Goal: Task Accomplishment & Management: Use online tool/utility

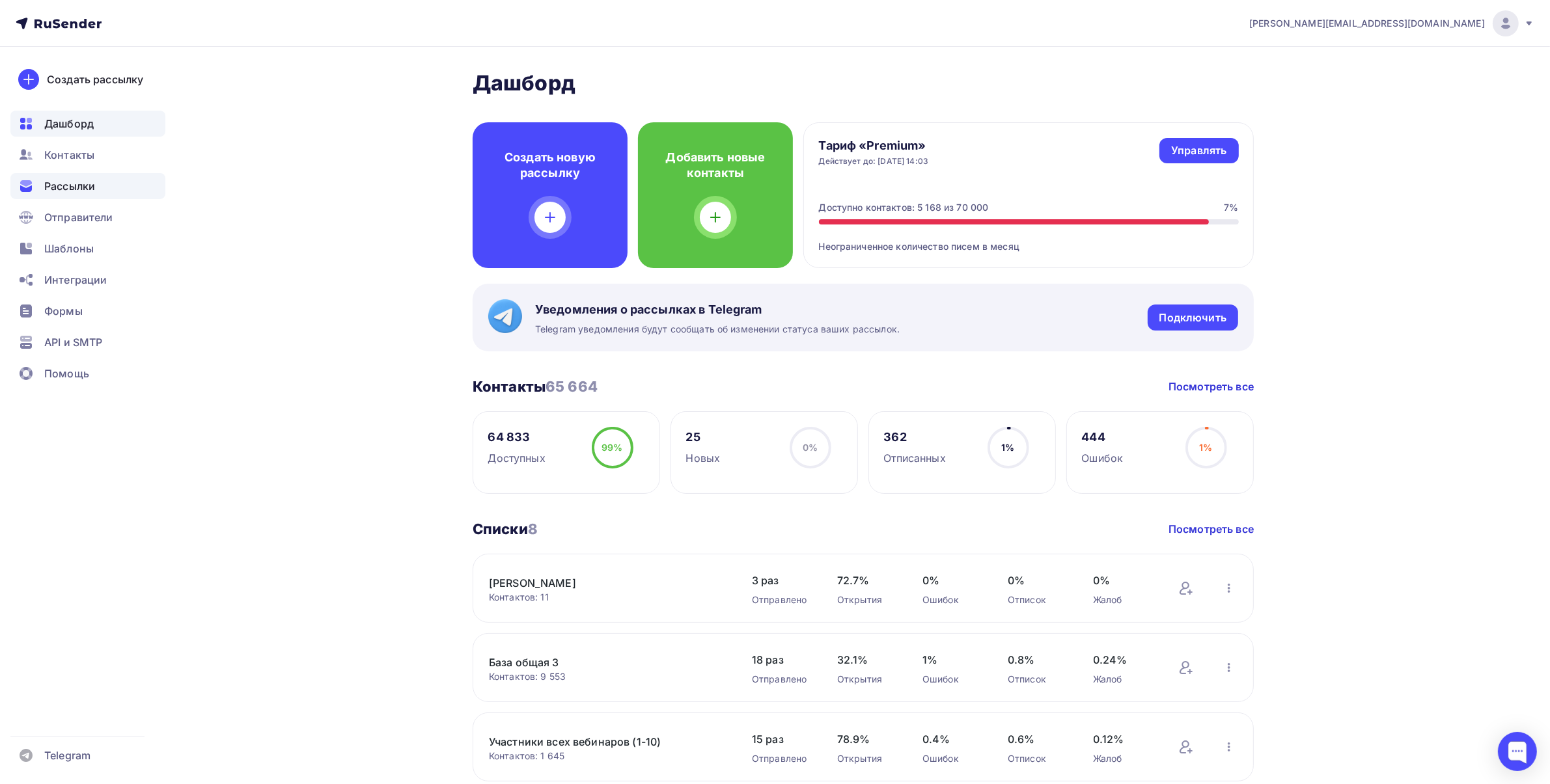
click at [54, 184] on span "Рассылки" at bounding box center [70, 186] width 51 height 16
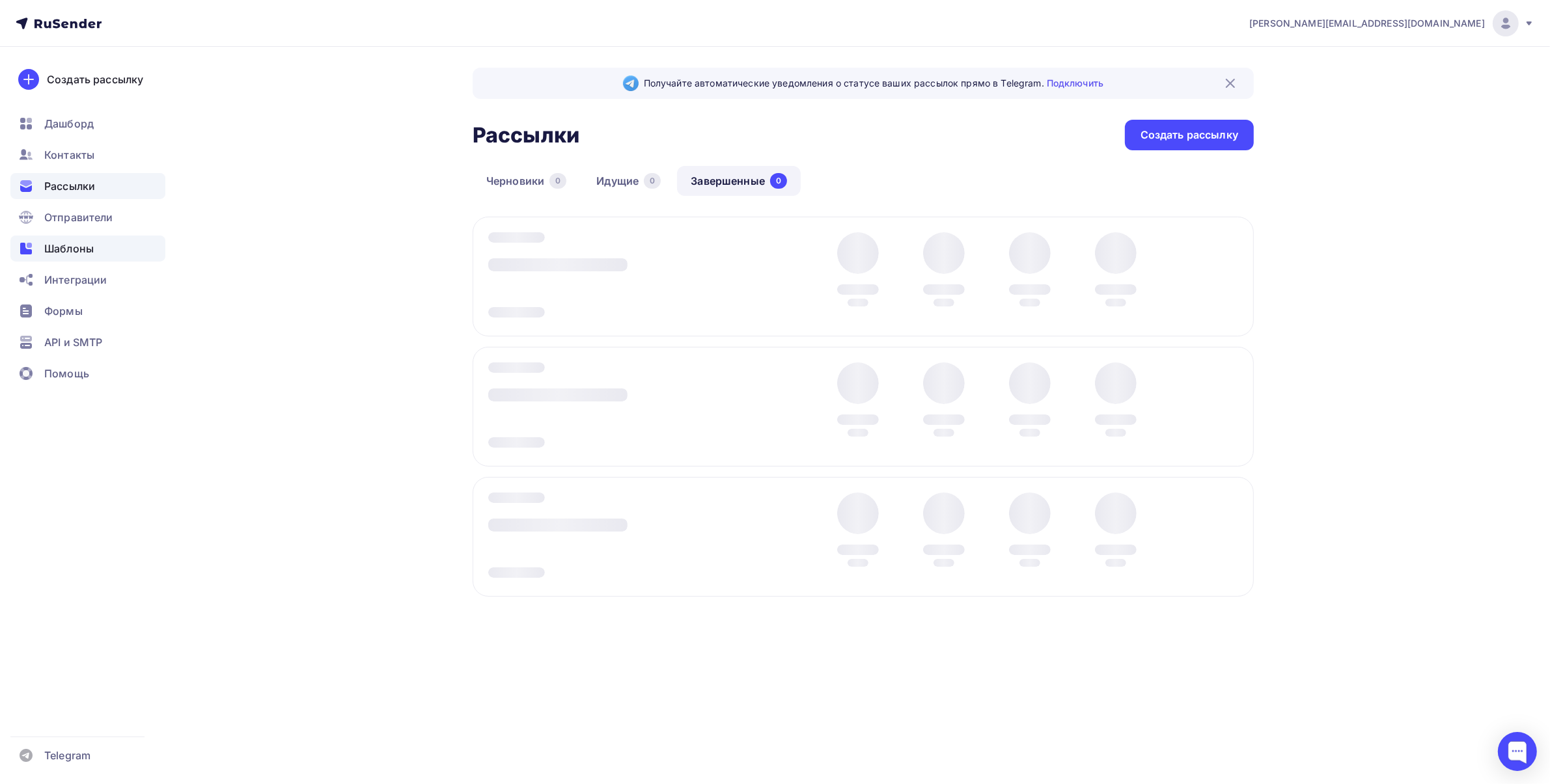
click at [72, 243] on span "Шаблоны" at bounding box center [69, 249] width 50 height 16
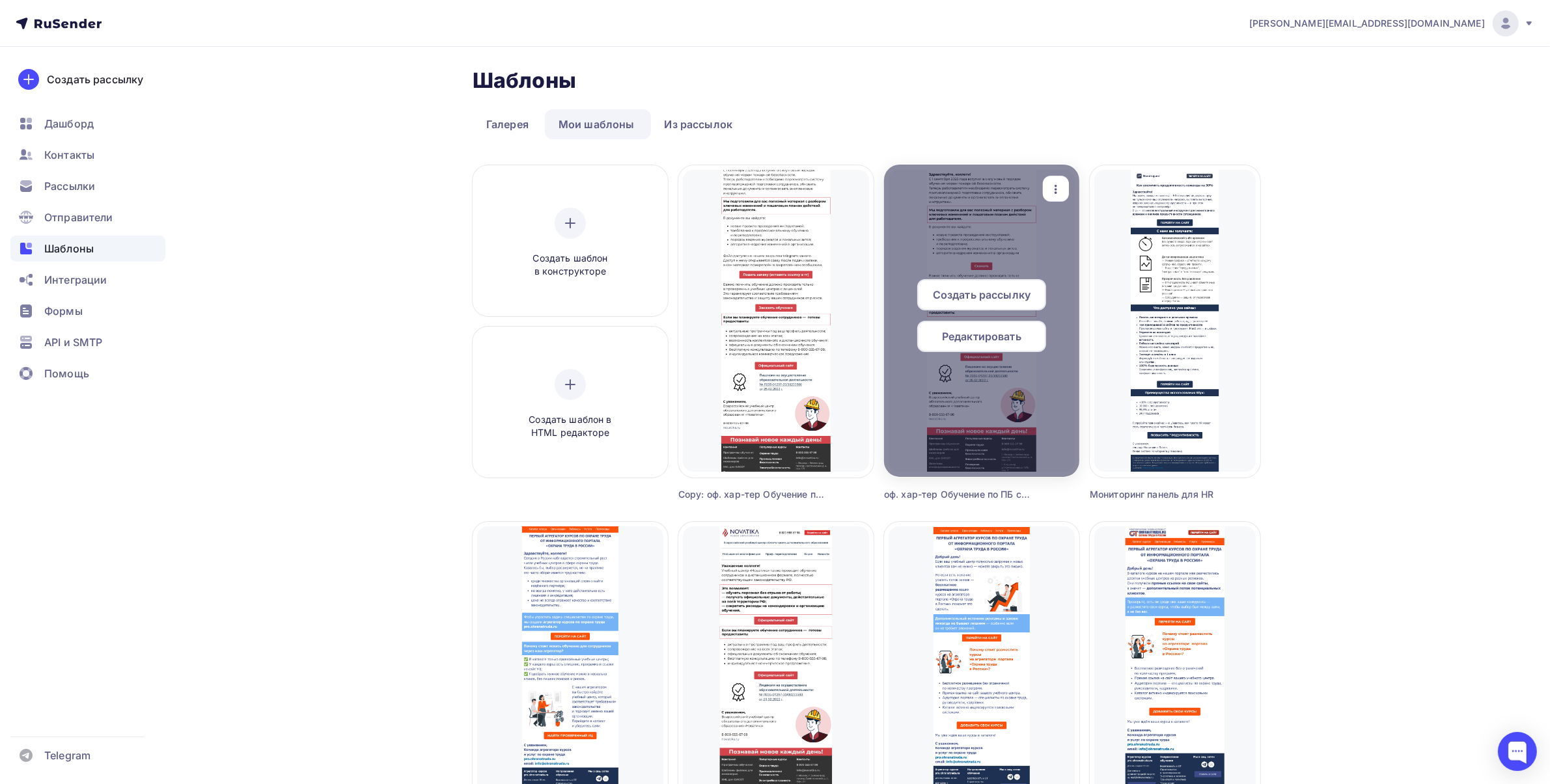
click at [942, 331] on span "Редактировать" at bounding box center [982, 336] width 79 height 16
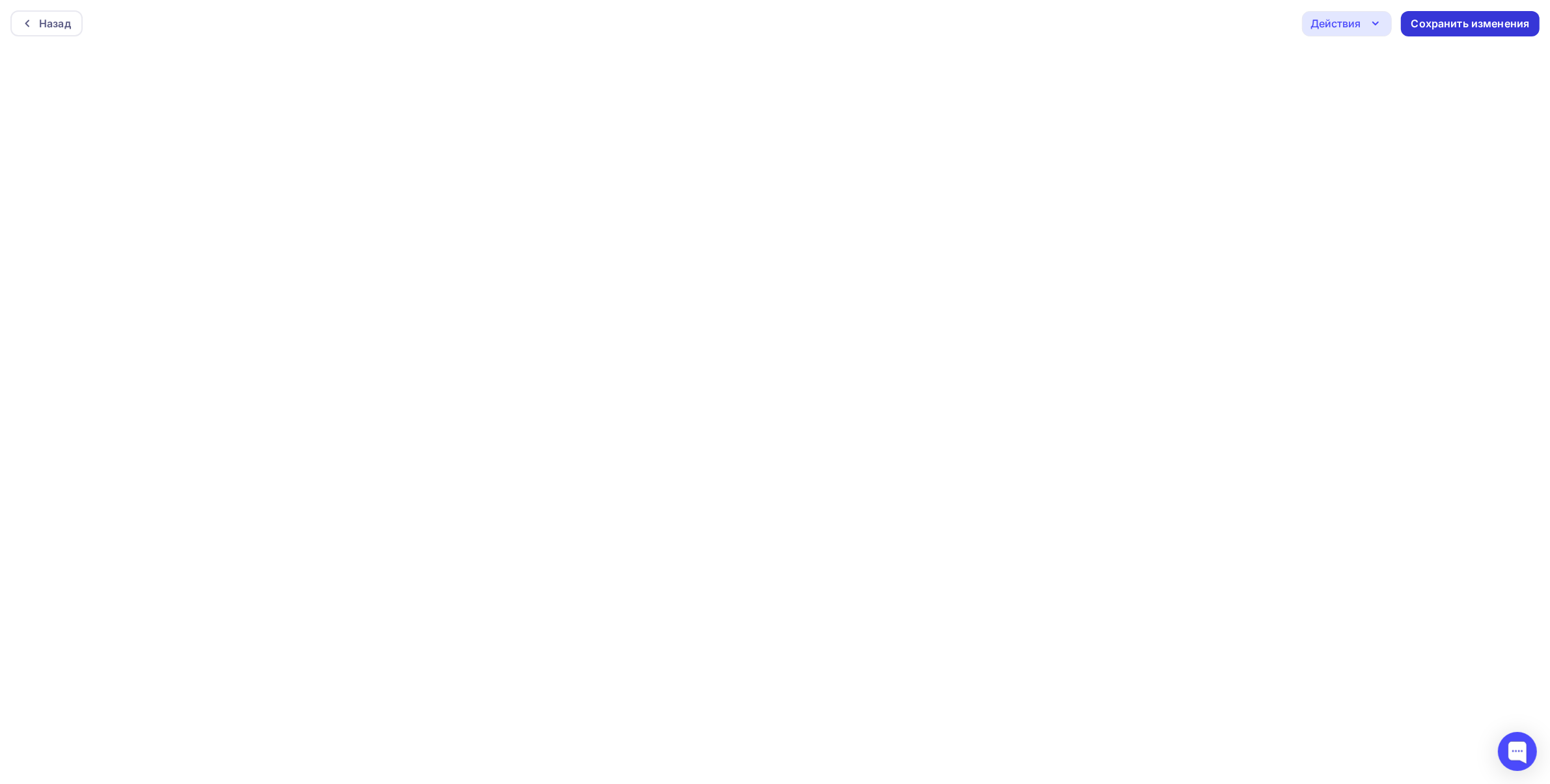
click at [1423, 16] on div "Сохранить изменения" at bounding box center [1471, 23] width 118 height 15
